Goal: Understand process/instructions: Learn how to perform a task or action

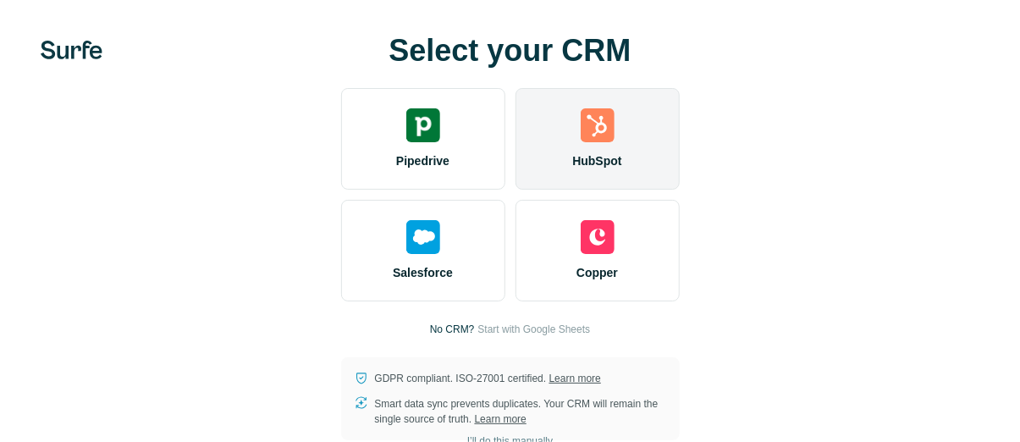
click at [570, 147] on div "HubSpot" at bounding box center [597, 139] width 164 height 102
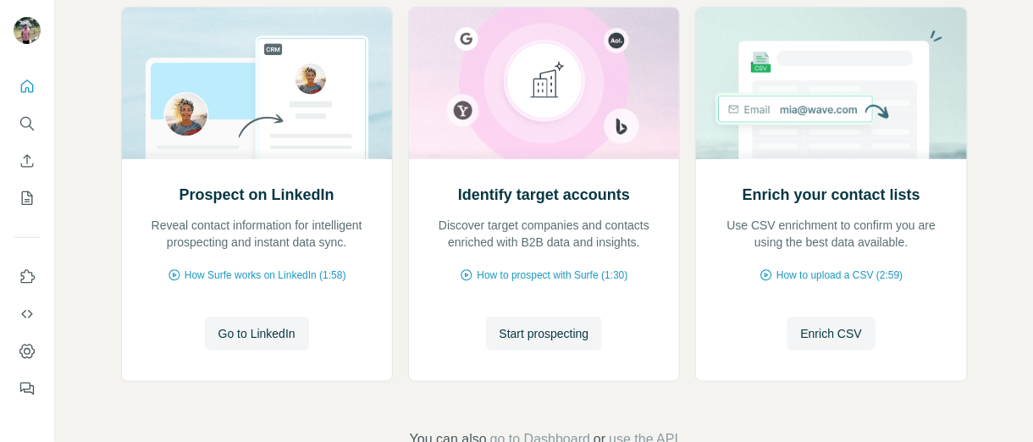
scroll to position [233, 0]
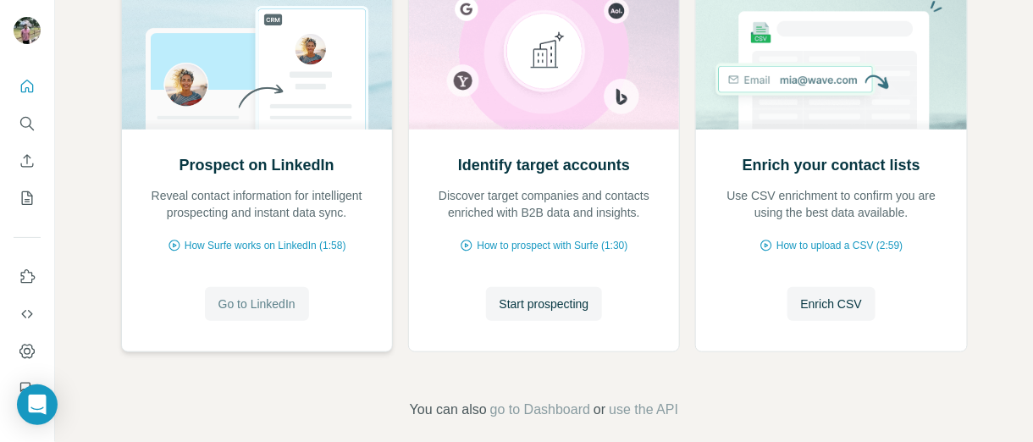
click at [245, 298] on span "Go to LinkedIn" at bounding box center [256, 303] width 77 height 17
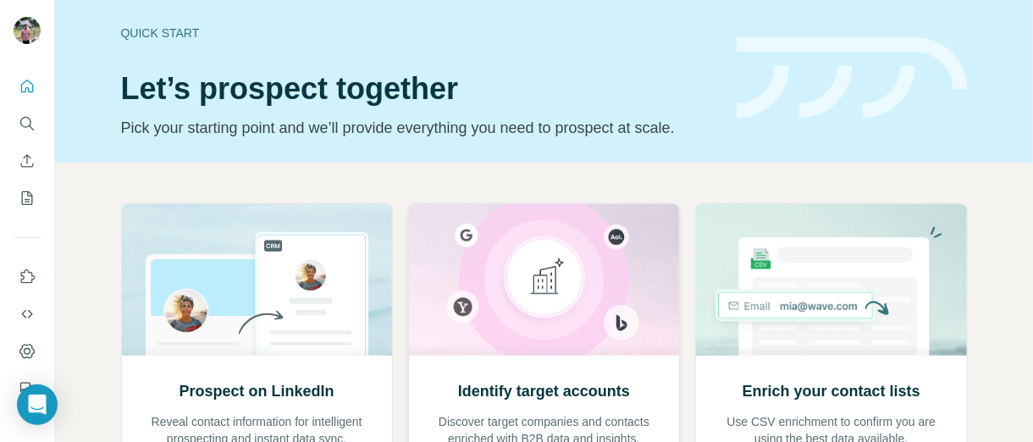
scroll to position [0, 0]
